Goal: Task Accomplishment & Management: Manage account settings

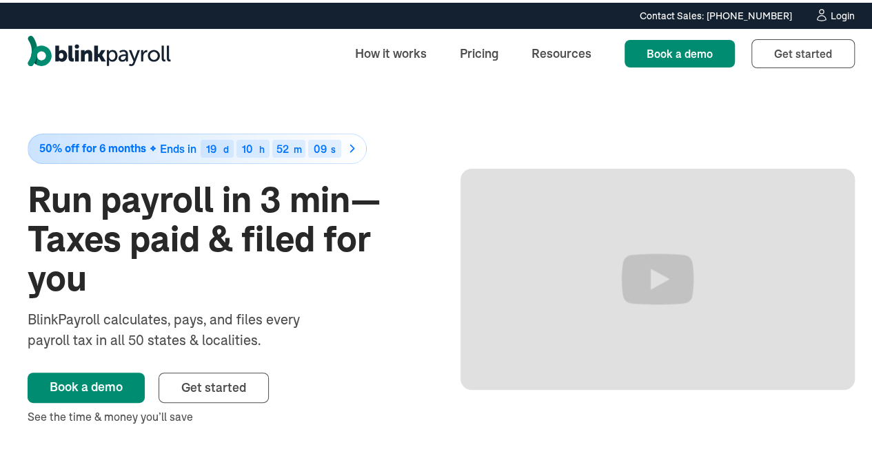
click at [830, 14] on div "Login" at bounding box center [842, 13] width 24 height 10
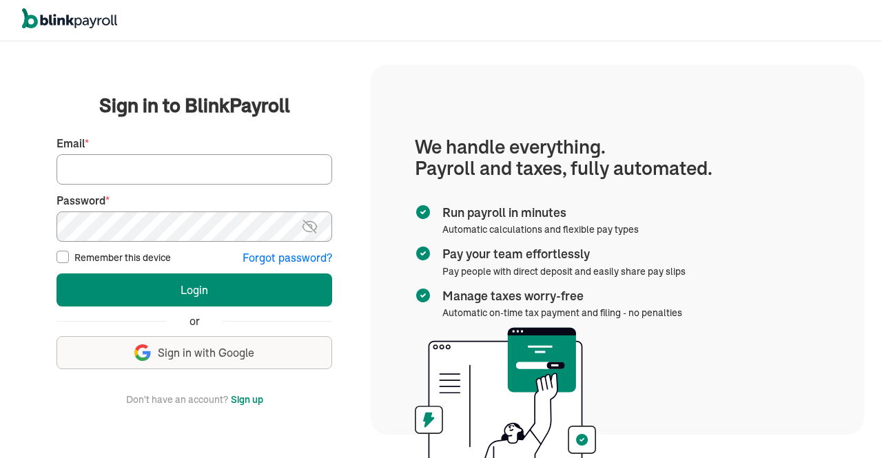
click at [199, 164] on input "Email *" at bounding box center [195, 169] width 276 height 30
type input "info@techdatumsolutions.com"
click at [309, 230] on img at bounding box center [309, 226] width 17 height 17
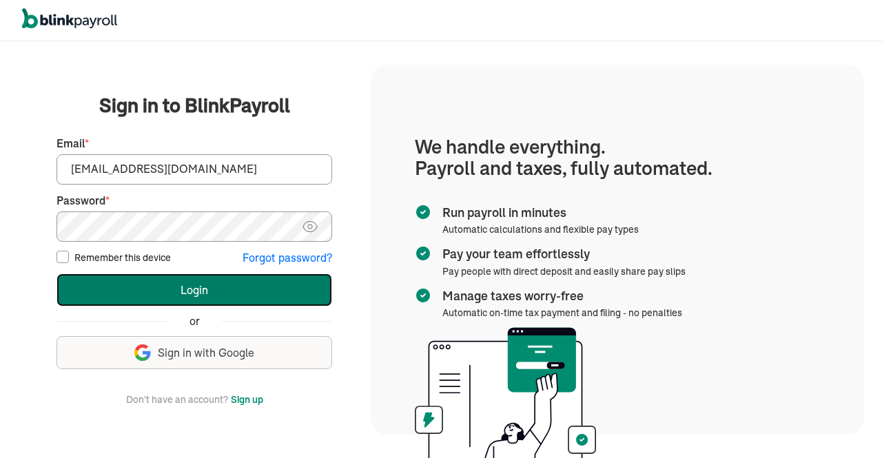
click at [237, 283] on button "Login" at bounding box center [195, 290] width 276 height 33
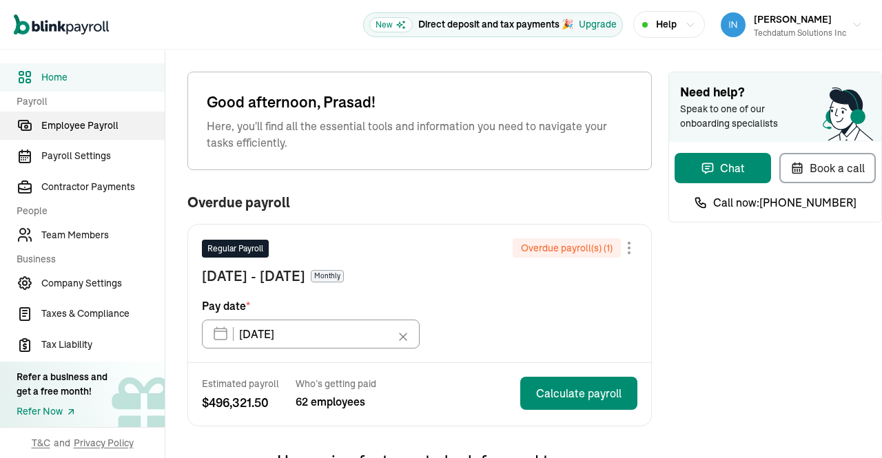
click at [96, 130] on span "Employee Payroll" at bounding box center [102, 126] width 123 height 14
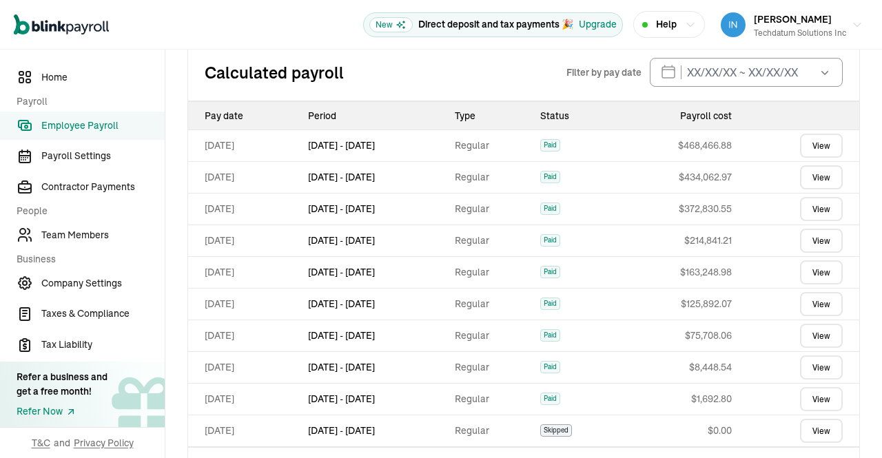
scroll to position [628, 0]
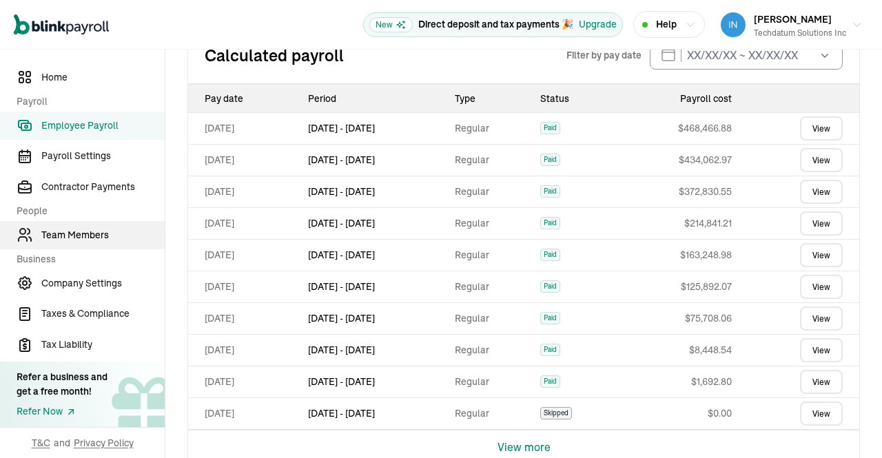
click at [95, 238] on span "Team Members" at bounding box center [102, 235] width 123 height 14
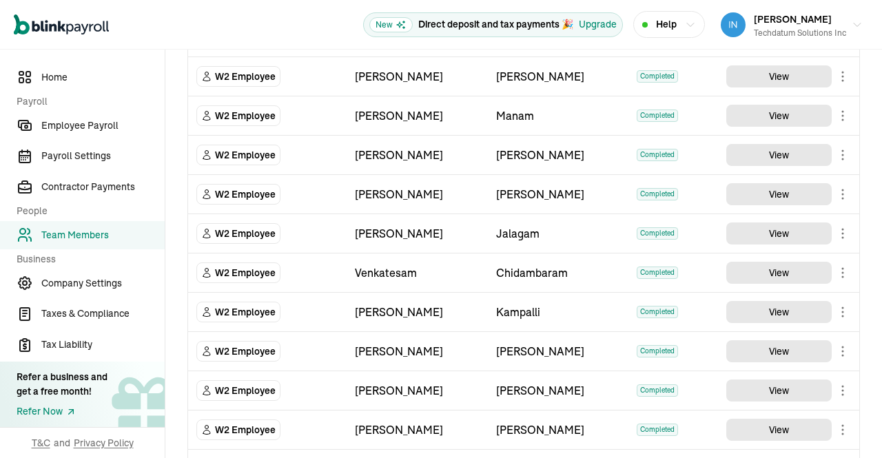
scroll to position [88, 0]
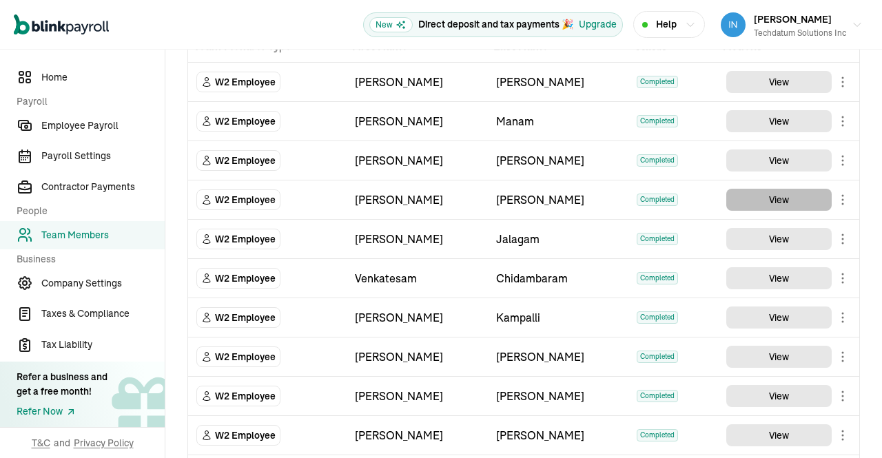
click at [768, 201] on button "View" at bounding box center [778, 200] width 105 height 22
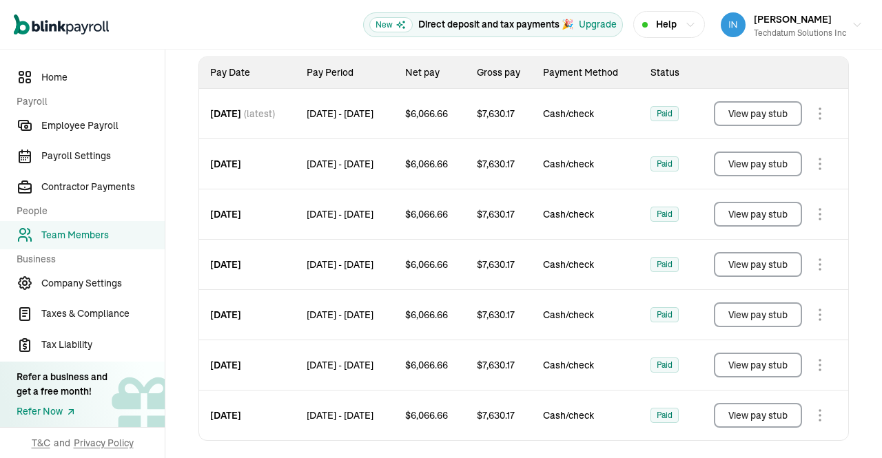
scroll to position [245, 0]
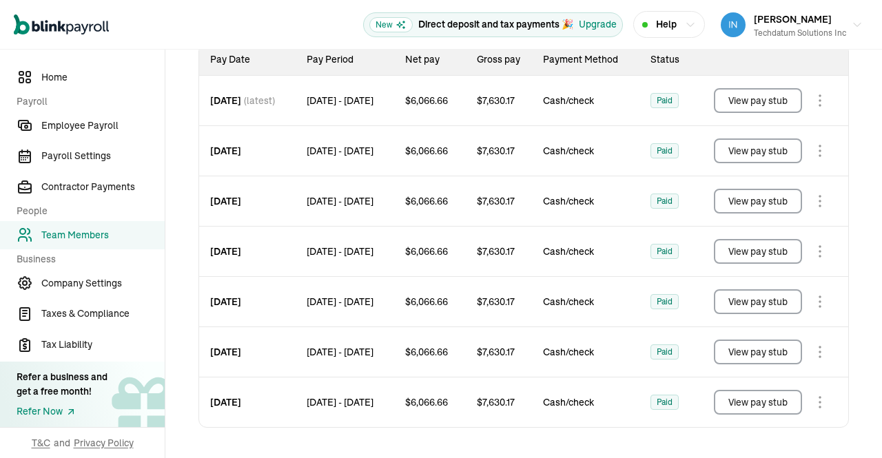
click at [757, 407] on button "View pay stub" at bounding box center [758, 402] width 88 height 25
click at [766, 351] on button "View pay stub" at bounding box center [758, 352] width 88 height 25
click at [756, 304] on button "View pay stub" at bounding box center [758, 301] width 88 height 25
click at [774, 254] on button "View pay stub" at bounding box center [758, 251] width 88 height 25
click at [780, 199] on button "View pay stub" at bounding box center [758, 201] width 88 height 25
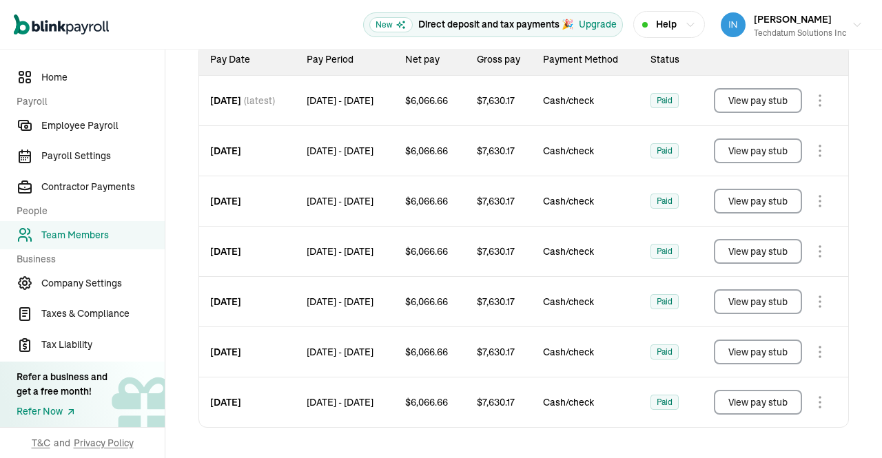
click at [739, 150] on button "View pay stub" at bounding box center [758, 150] width 88 height 25
click at [752, 108] on button "View pay stub" at bounding box center [758, 100] width 88 height 25
drag, startPoint x: 870, startPoint y: 207, endPoint x: 879, endPoint y: 218, distance: 15.2
click at [879, 218] on div "Open main menu New Direct deposit and tax payments 🎉 Upgrade Help Prasad Rao Te…" at bounding box center [441, 229] width 882 height 458
click at [750, 399] on button "View pay stub" at bounding box center [758, 402] width 88 height 25
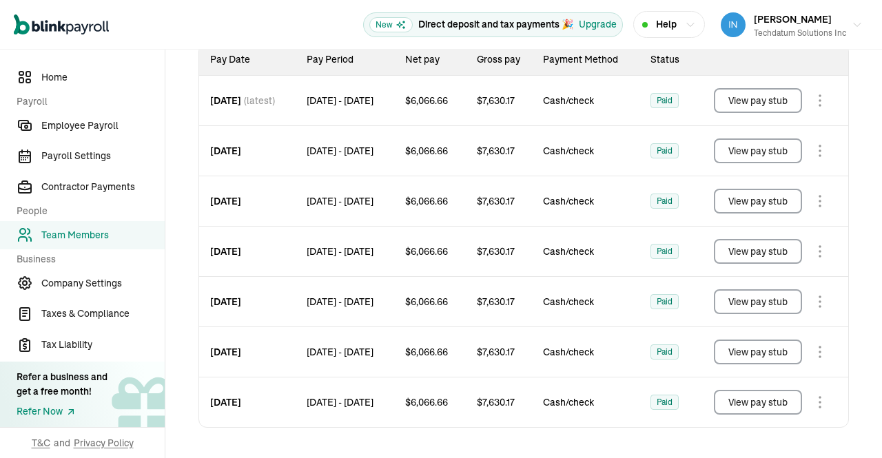
click at [758, 351] on button "View pay stub" at bounding box center [758, 352] width 88 height 25
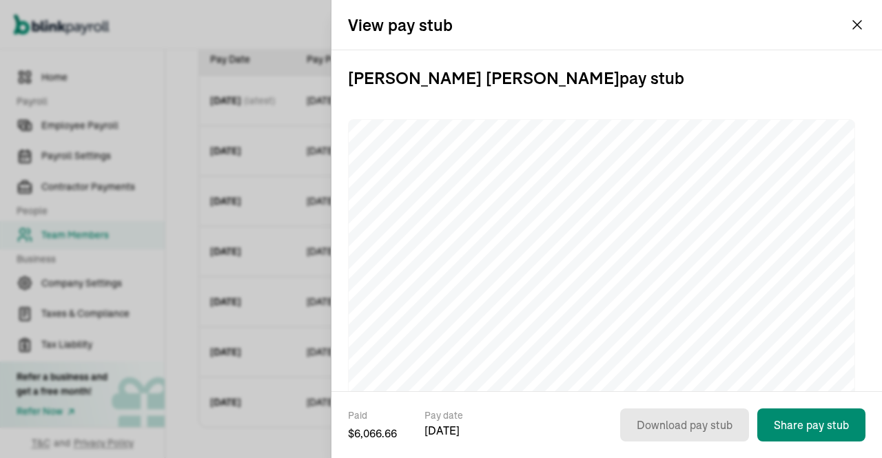
click at [565, 413] on div "Paid $ 6,066.66 Pay date Feb 28, 2025 Download pay stub Share pay stub" at bounding box center [606, 434] width 551 height 50
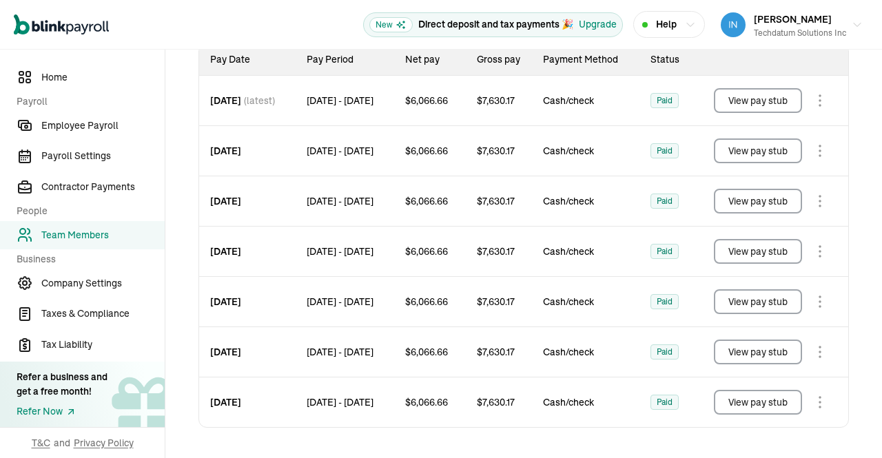
click at [761, 312] on button "View pay stub" at bounding box center [758, 301] width 88 height 25
click at [772, 248] on button "View pay stub" at bounding box center [758, 251] width 88 height 25
click at [763, 199] on button "View pay stub" at bounding box center [758, 201] width 88 height 25
click at [744, 152] on button "View pay stub" at bounding box center [758, 150] width 88 height 25
click at [739, 99] on button "View pay stub" at bounding box center [758, 100] width 88 height 25
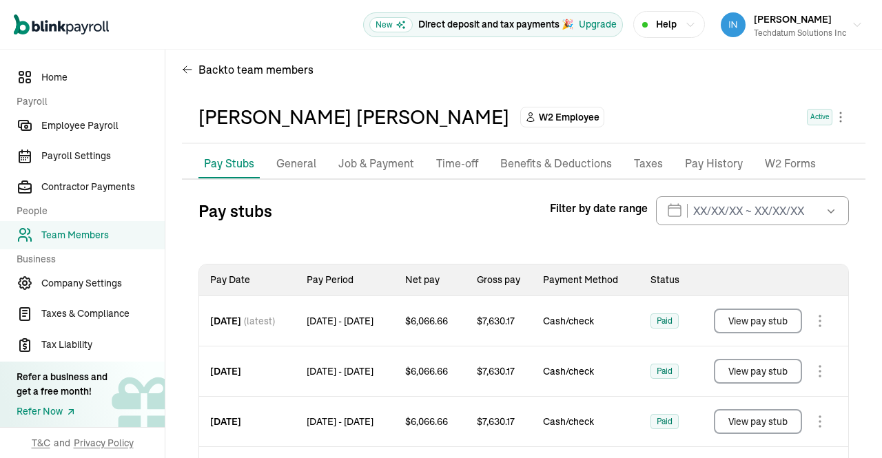
scroll to position [0, 0]
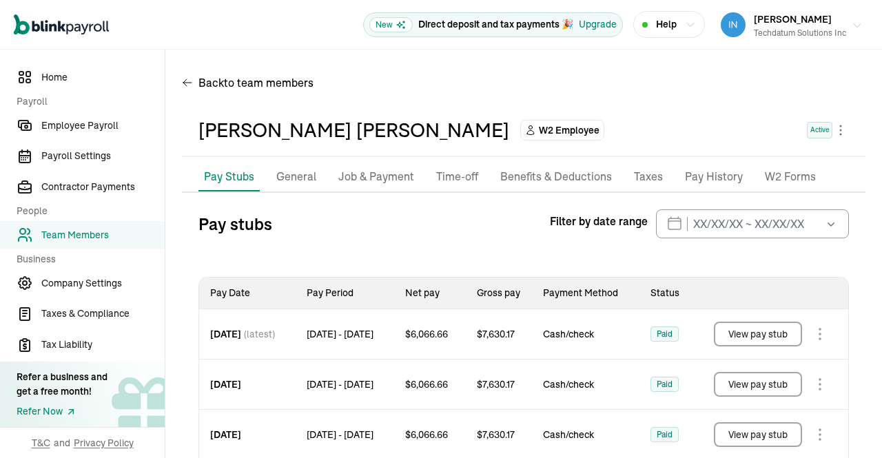
click at [852, 23] on icon "button" at bounding box center [857, 25] width 11 height 11
